Goal: Task Accomplishment & Management: Manage account settings

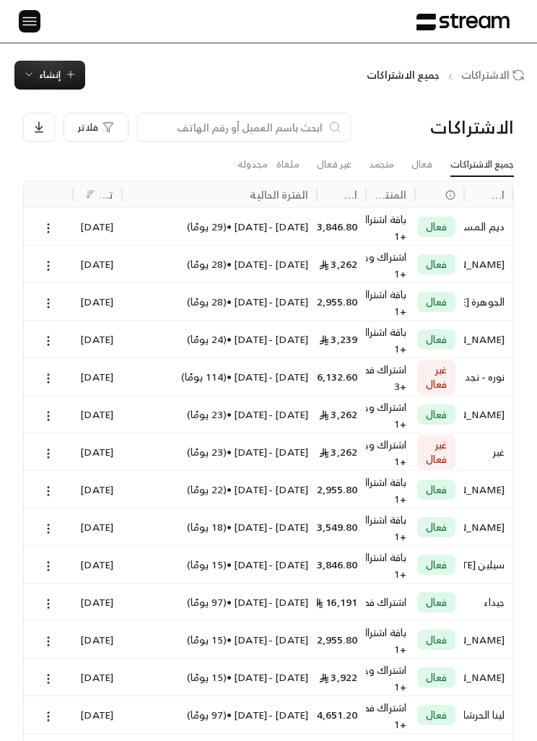
click at [45, 301] on icon at bounding box center [48, 303] width 13 height 13
click at [62, 71] on div at bounding box center [268, 370] width 537 height 741
click at [58, 75] on span "إنشاء" at bounding box center [50, 74] width 22 height 17
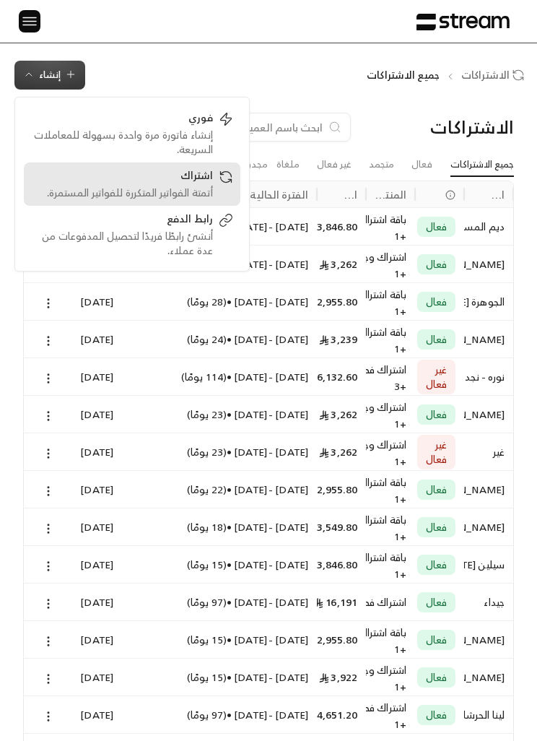
click at [207, 182] on div "اشتراك" at bounding box center [122, 176] width 182 height 17
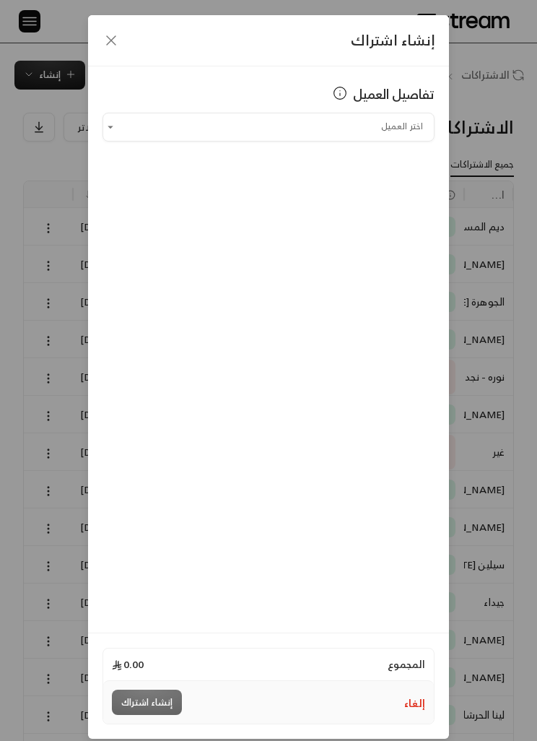
click at [391, 131] on input "اختر العميل" at bounding box center [269, 127] width 332 height 24
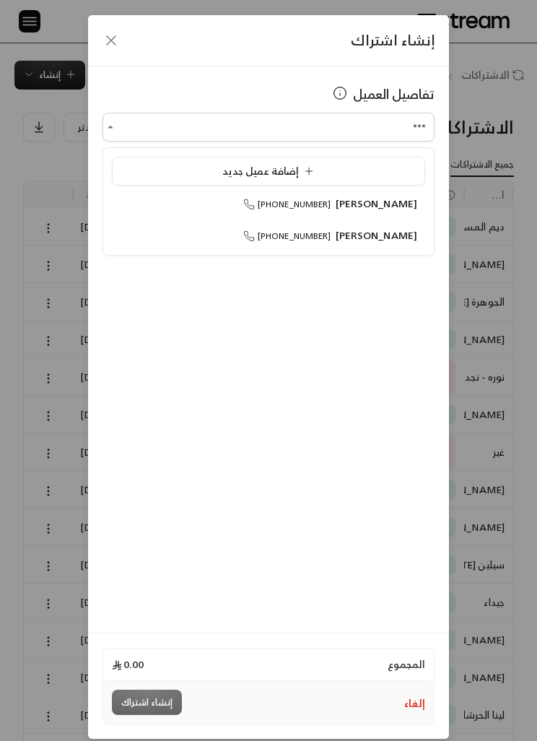
click at [367, 248] on li "[PERSON_NAME] [PHONE_NUMBER]" at bounding box center [268, 235] width 313 height 27
type input "**********"
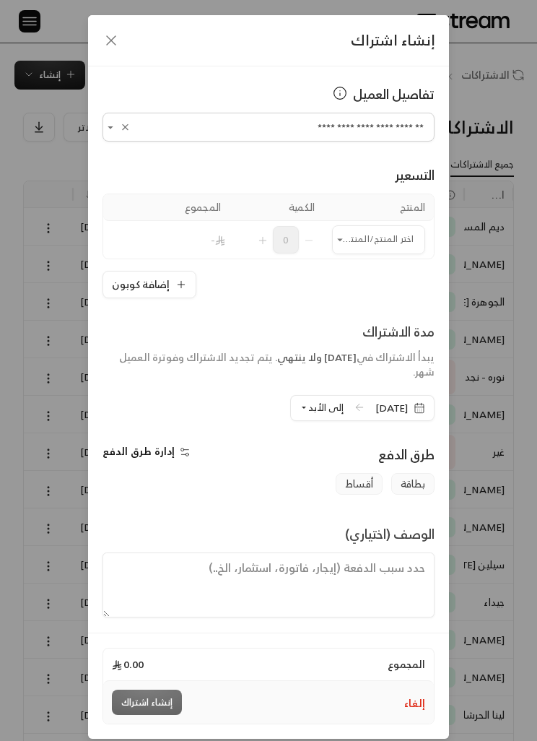
click at [405, 235] on input "اختر العميل" at bounding box center [378, 239] width 93 height 24
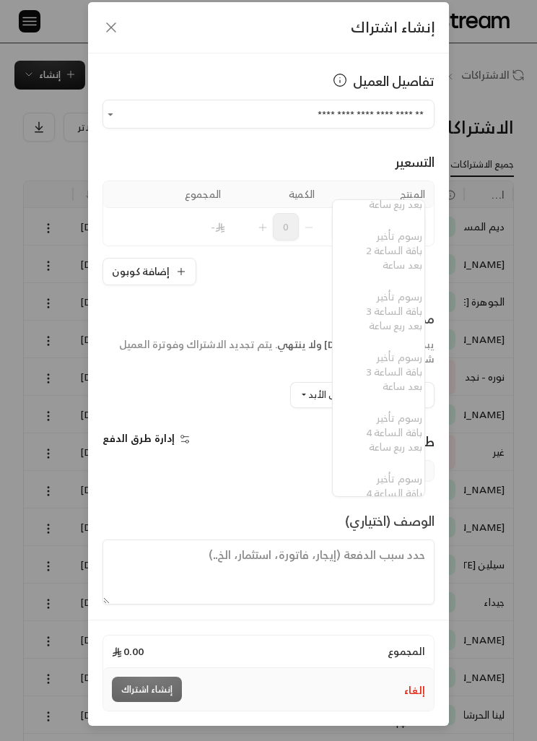
scroll to position [59, 0]
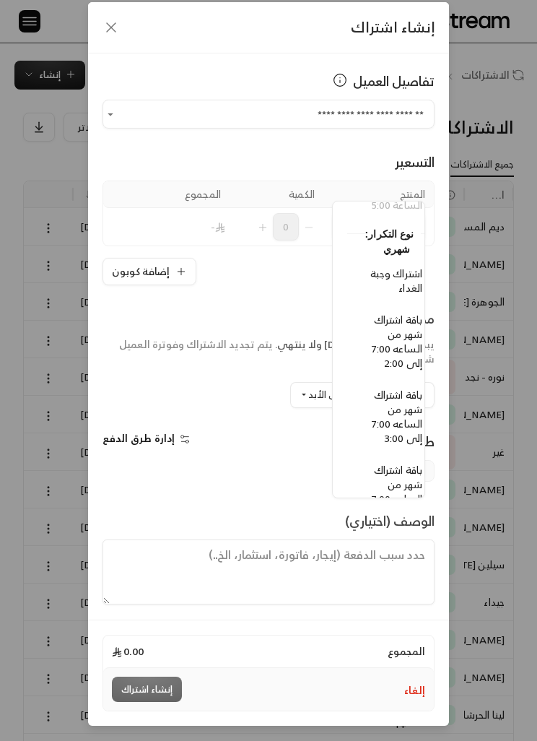
click at [431, 382] on span "[DATE]" at bounding box center [401, 395] width 68 height 26
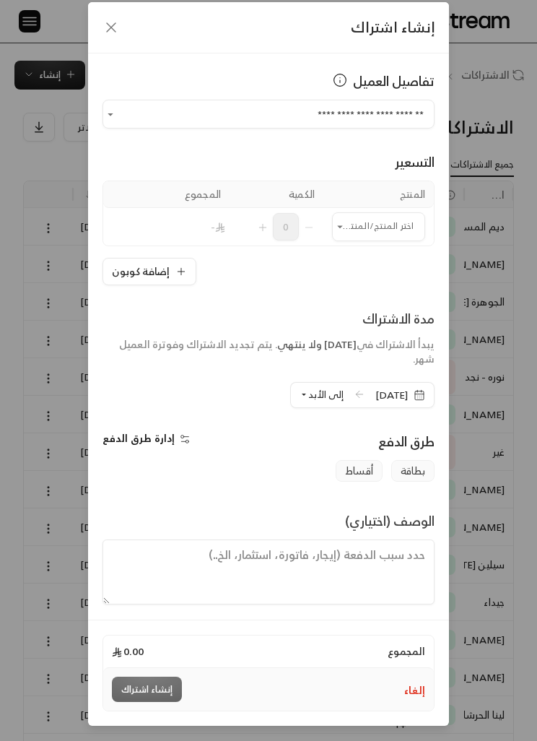
click at [394, 214] on input "اختر العميل" at bounding box center [378, 226] width 93 height 24
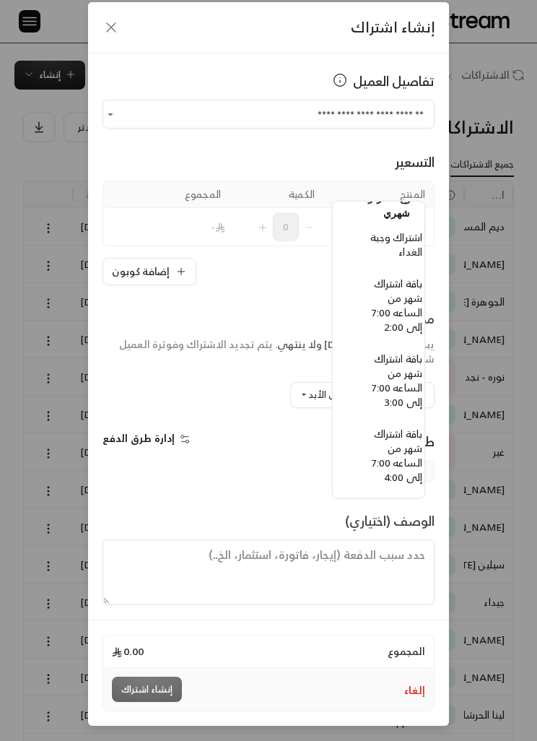
scroll to position [806, -15]
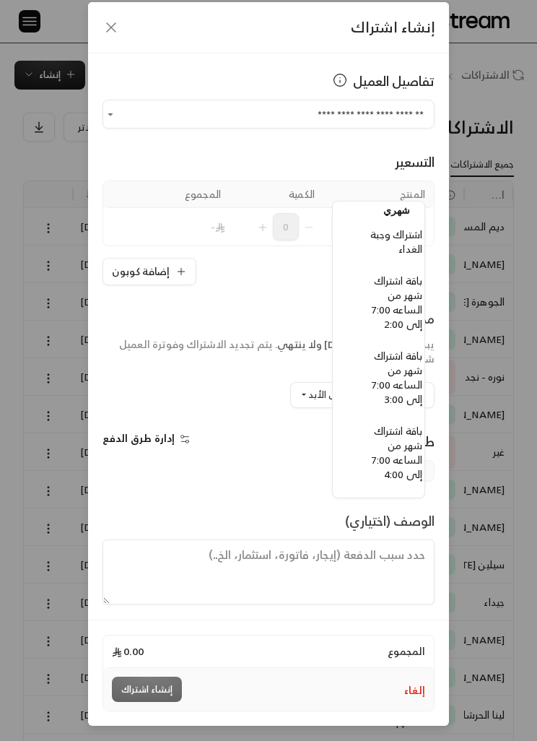
click at [409, 376] on span "باقة اشتراك شهر من الساعه 7:00 إلى 3:00" at bounding box center [397, 377] width 51 height 61
type input "**********"
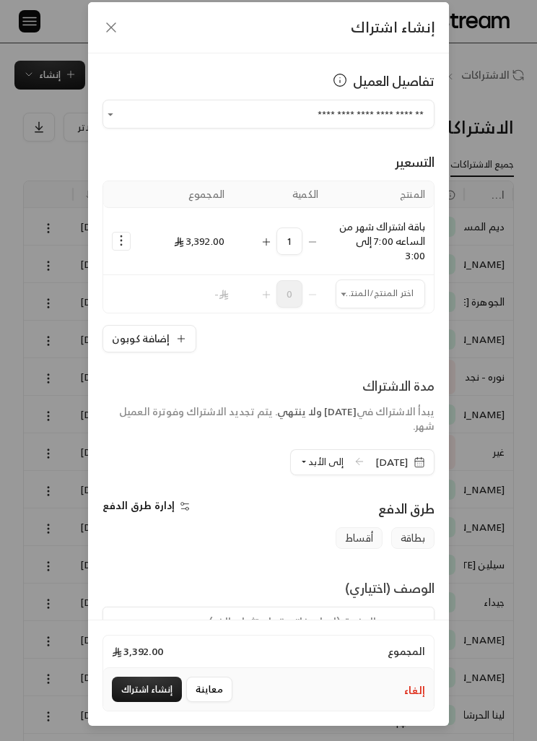
click at [359, 282] on input "اختر العميل" at bounding box center [381, 294] width 90 height 24
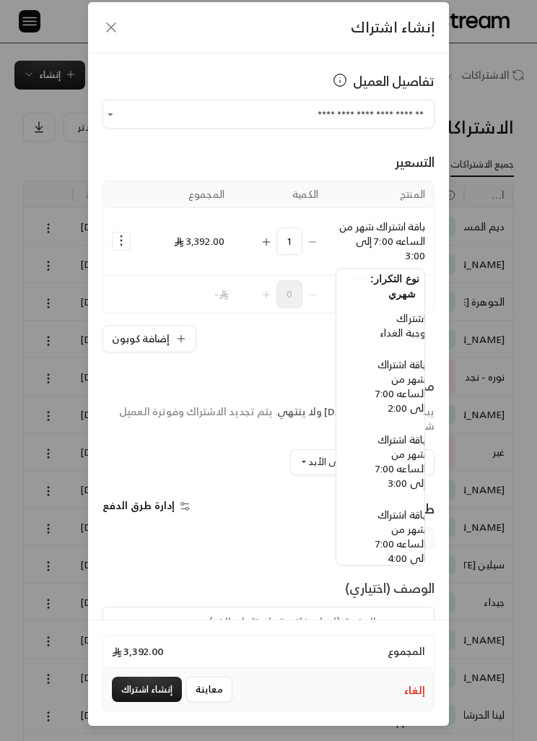
scroll to position [832, -19]
click at [414, 322] on span "اشتراك وجبة الغداء" at bounding box center [403, 325] width 46 height 32
type input "**********"
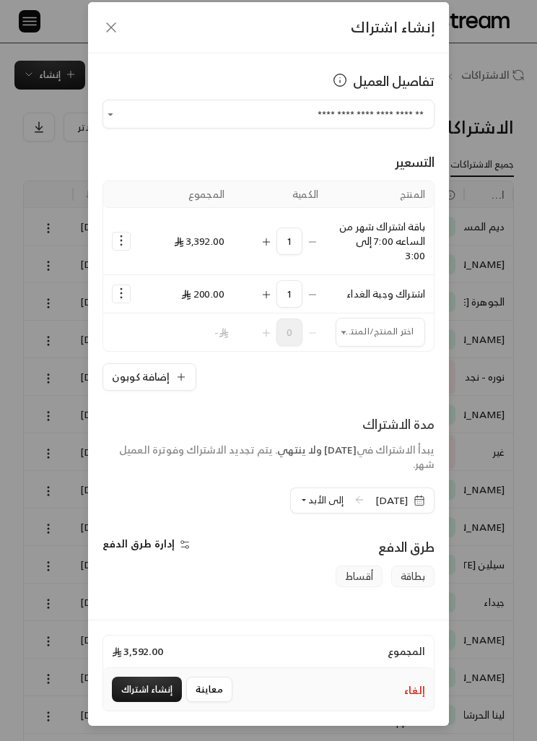
click at [108, 208] on td "Selected Products" at bounding box center [121, 241] width 36 height 67
click at [128, 232] on button "Selected Products" at bounding box center [121, 240] width 17 height 17
click at [195, 269] on span "إضافة كوبون" at bounding box center [179, 276] width 50 height 15
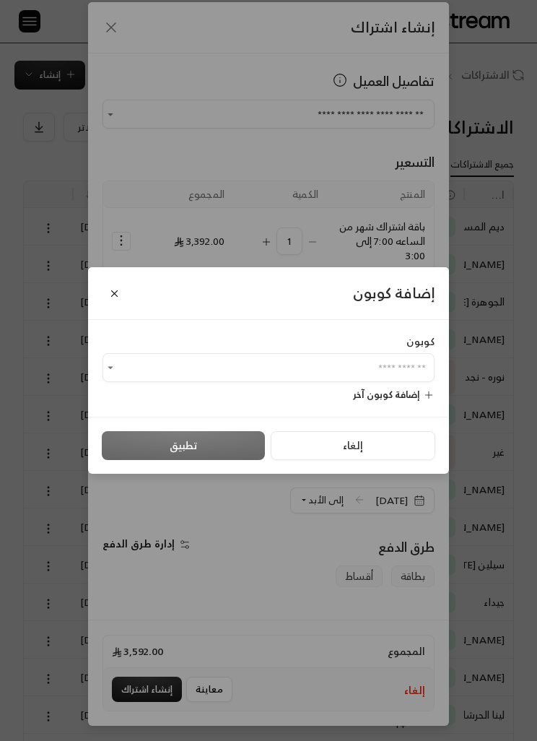
click at [404, 370] on input "اختر العميل" at bounding box center [269, 368] width 332 height 24
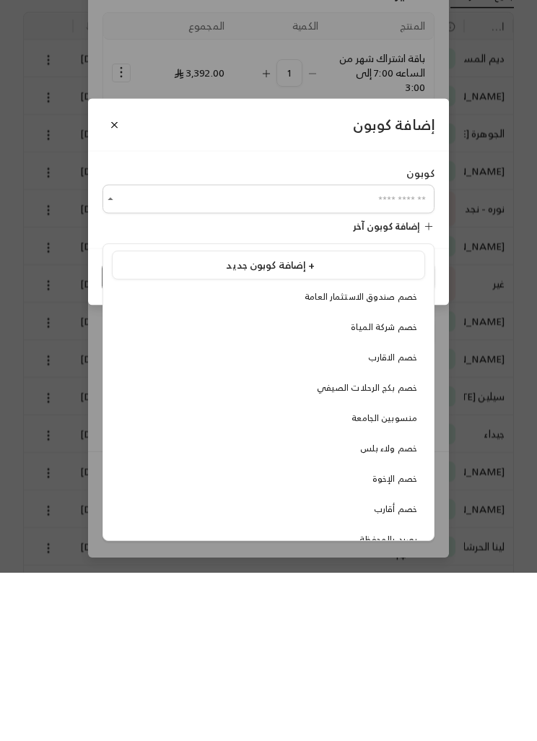
scroll to position [1, 0]
click at [406, 580] on span "منسوبين الجامعة" at bounding box center [385, 587] width 66 height 15
type input "**********"
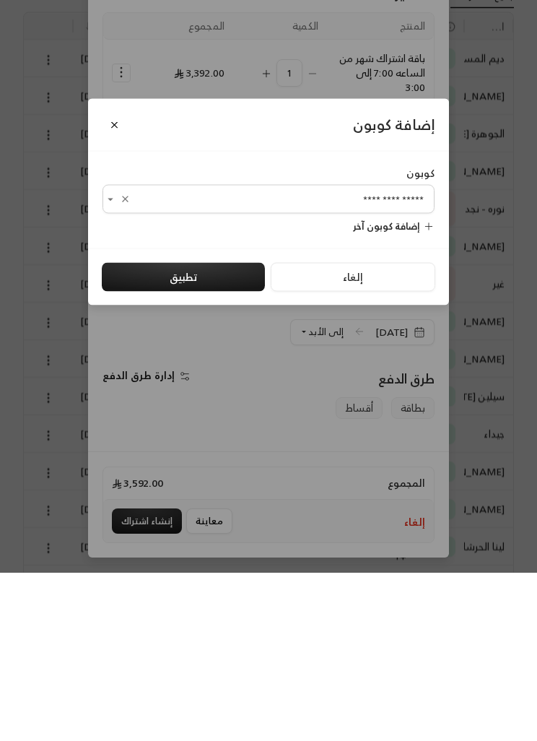
click at [214, 431] on button "تطبيق" at bounding box center [183, 445] width 163 height 29
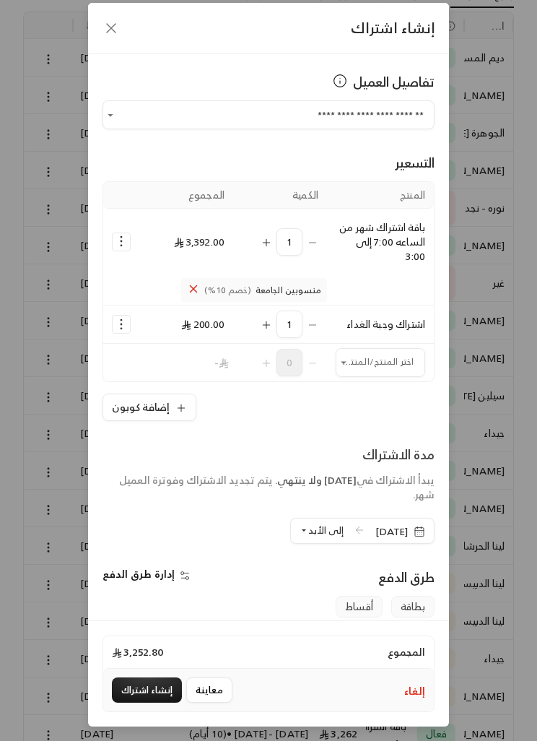
click at [415, 534] on icon "button" at bounding box center [420, 532] width 12 height 12
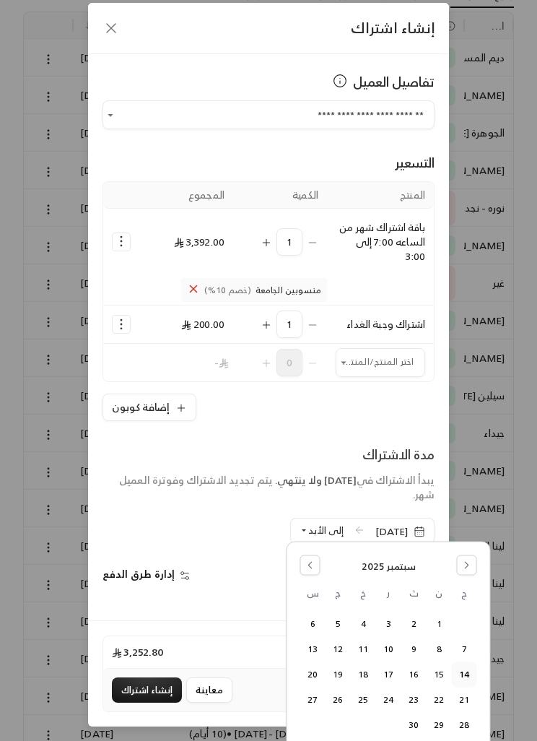
click at [146, 702] on button "إنشاء اشتراك" at bounding box center [147, 689] width 70 height 25
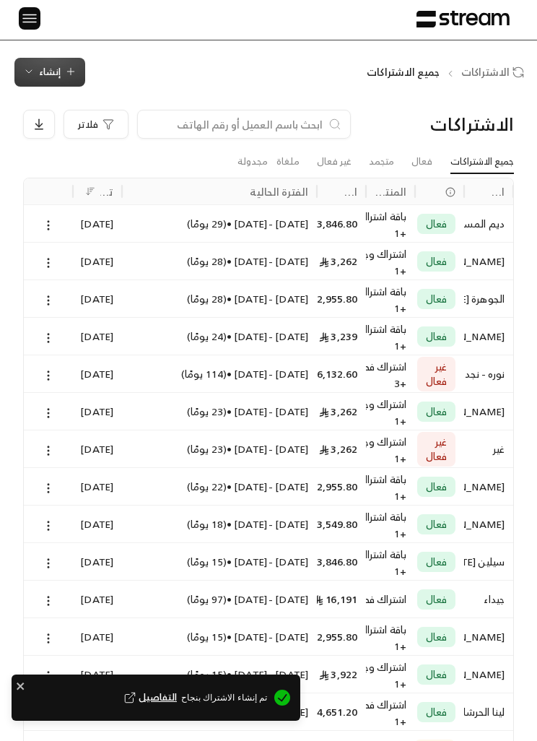
scroll to position [0, 0]
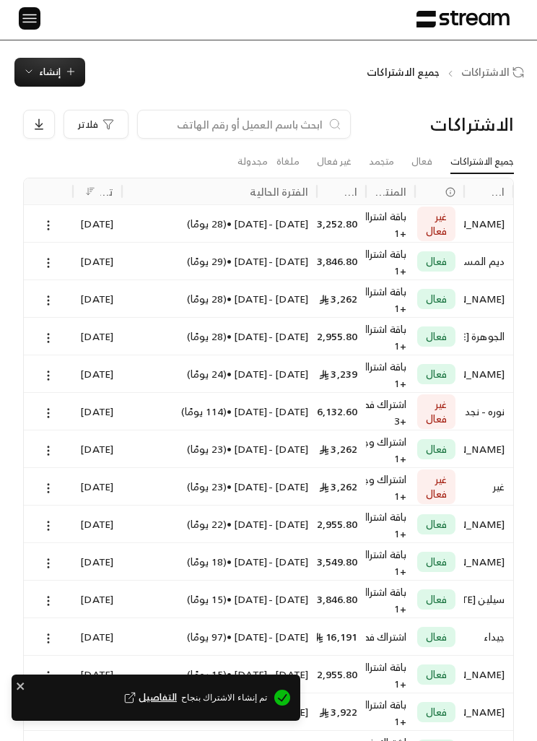
click at [44, 228] on icon at bounding box center [48, 225] width 13 height 13
click at [64, 260] on link "عرض" at bounding box center [63, 261] width 35 height 25
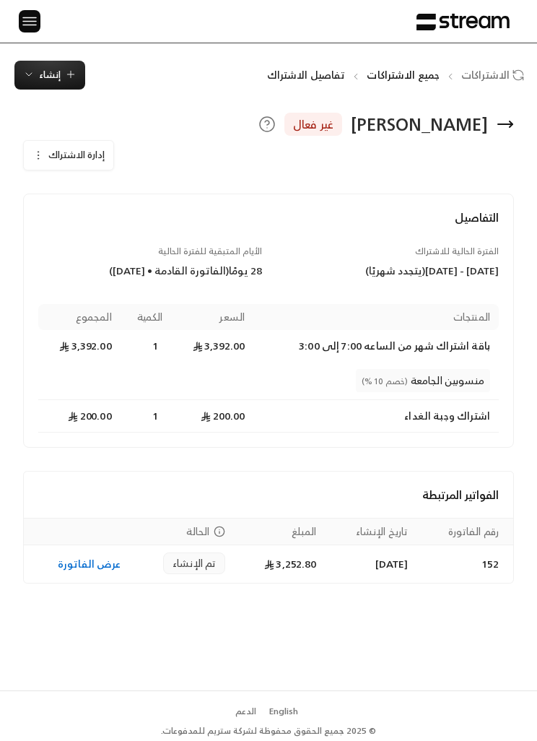
click at [35, 154] on icon "button" at bounding box center [38, 155] width 12 height 12
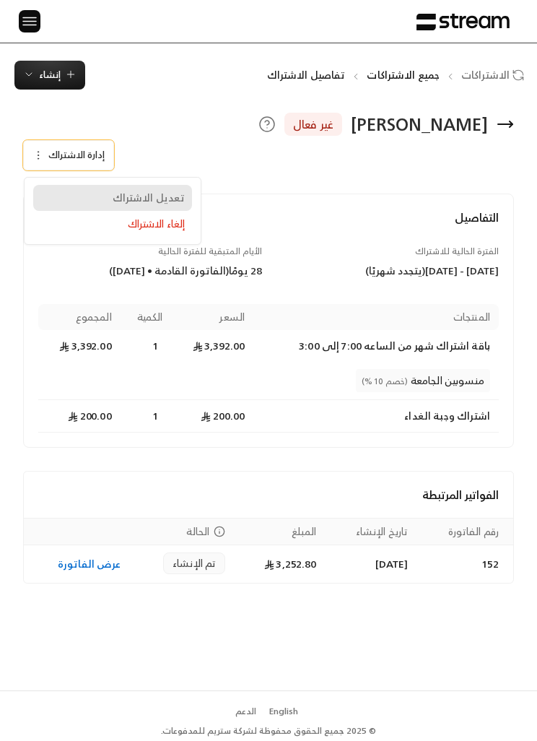
click at [175, 198] on span "تعديل الاشتراك" at bounding box center [149, 197] width 72 height 12
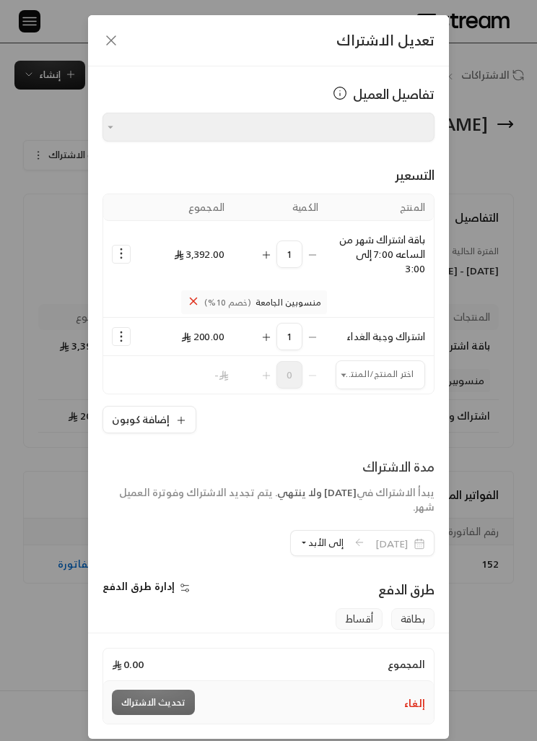
type input "**********"
click at [315, 546] on span "إلى الأبد" at bounding box center [325, 542] width 35 height 17
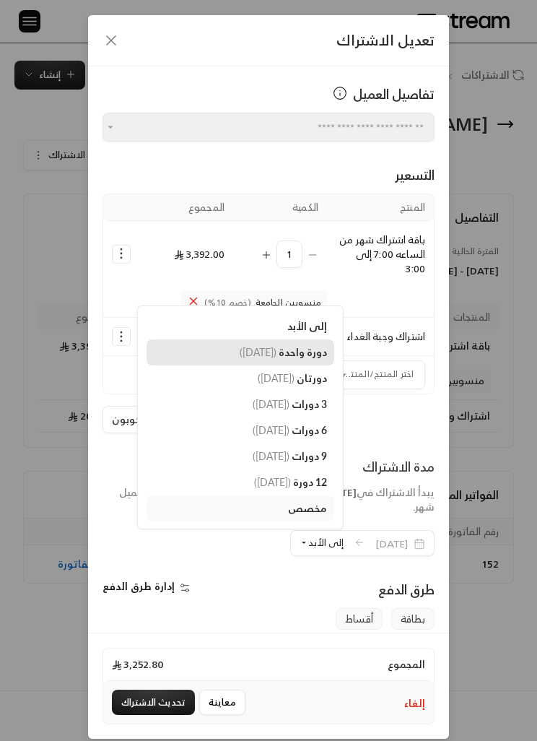
click at [297, 349] on span "دورة واحدة" at bounding box center [303, 352] width 48 height 12
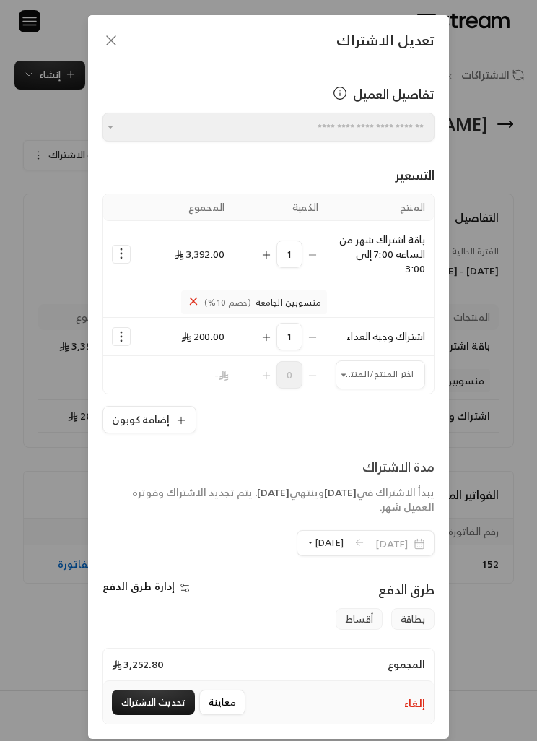
click at [165, 715] on button "تحديث الاشتراك" at bounding box center [153, 701] width 83 height 25
